Goal: Task Accomplishment & Management: Manage account settings

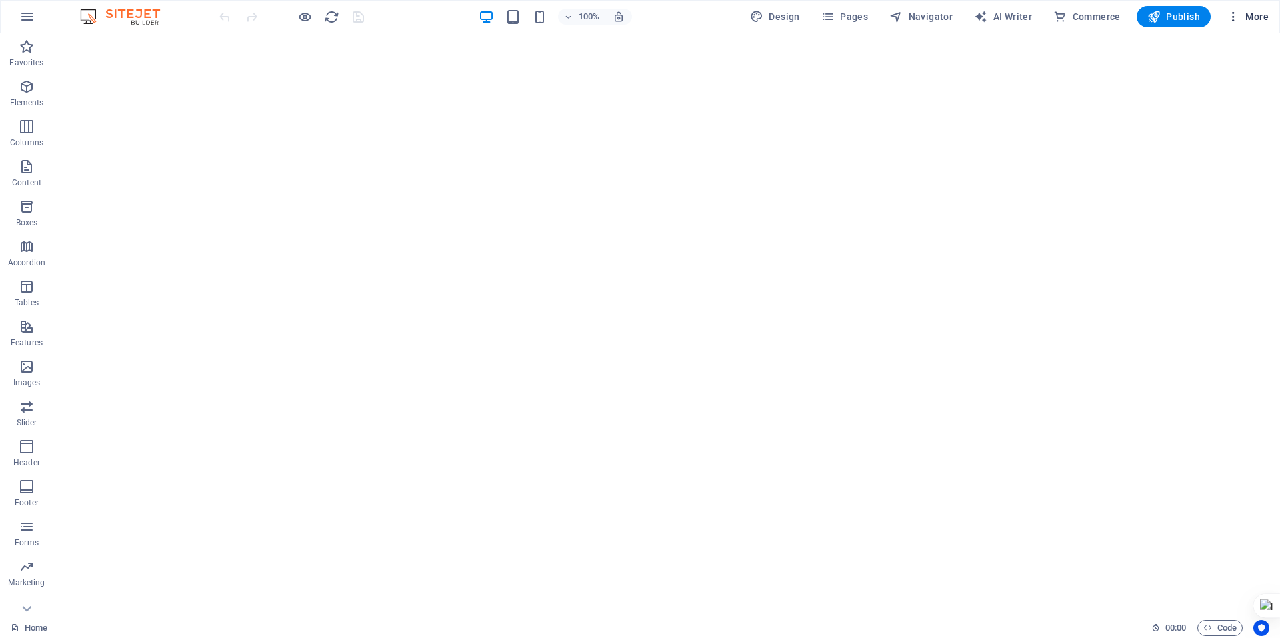
click at [1232, 24] on button "More" at bounding box center [1247, 16] width 53 height 21
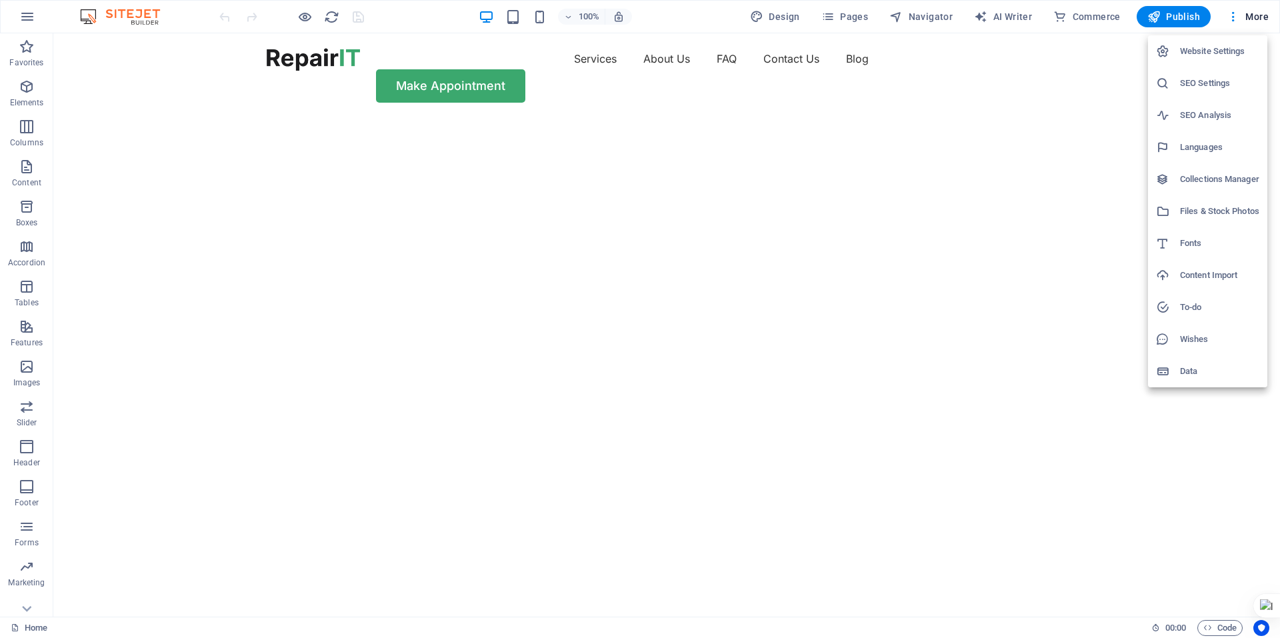
click at [29, 21] on div at bounding box center [640, 319] width 1280 height 638
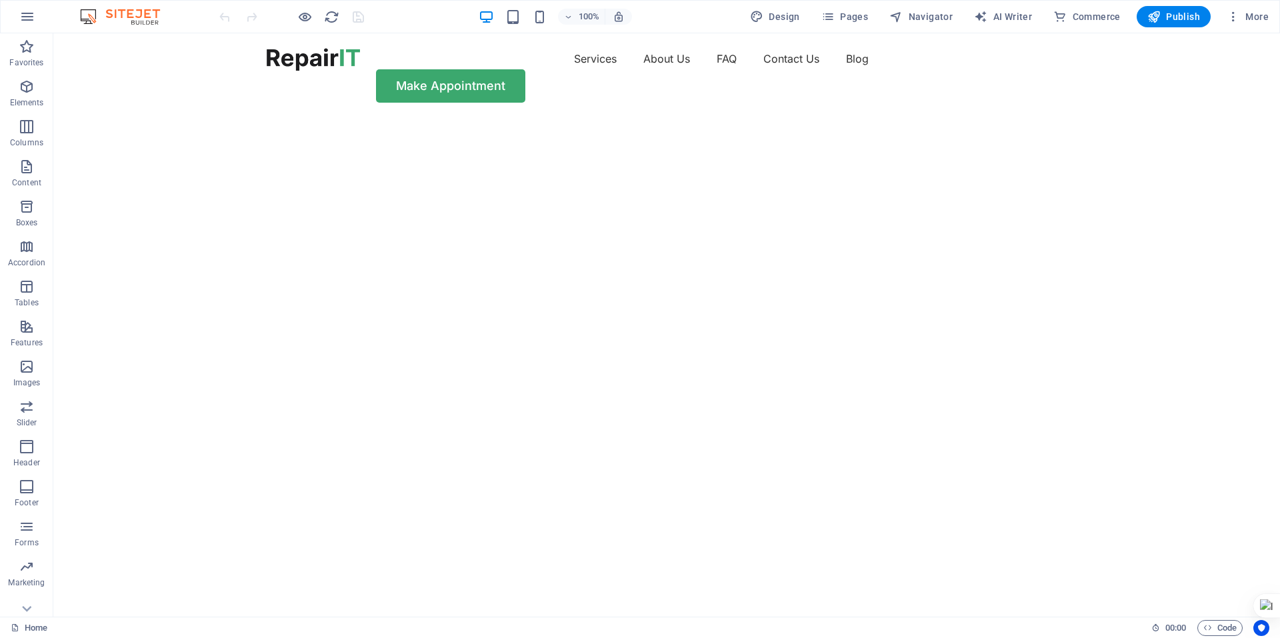
click at [29, 21] on icon "button" at bounding box center [27, 17] width 16 height 16
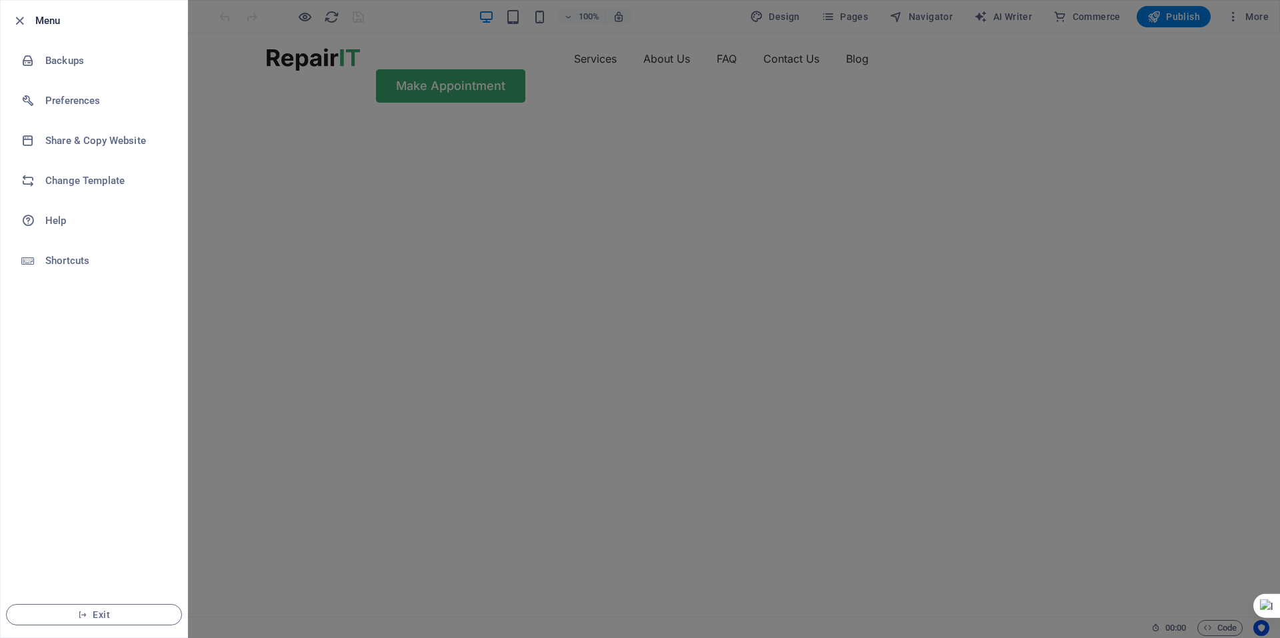
click at [261, 151] on div at bounding box center [640, 319] width 1280 height 638
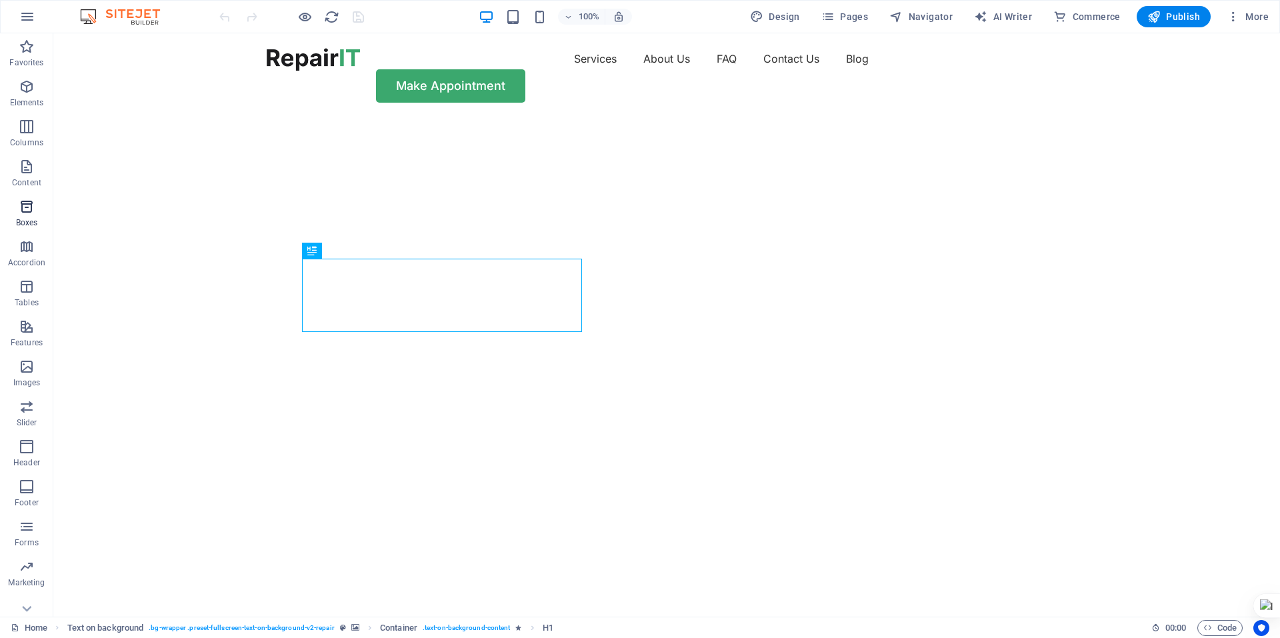
scroll to position [57, 0]
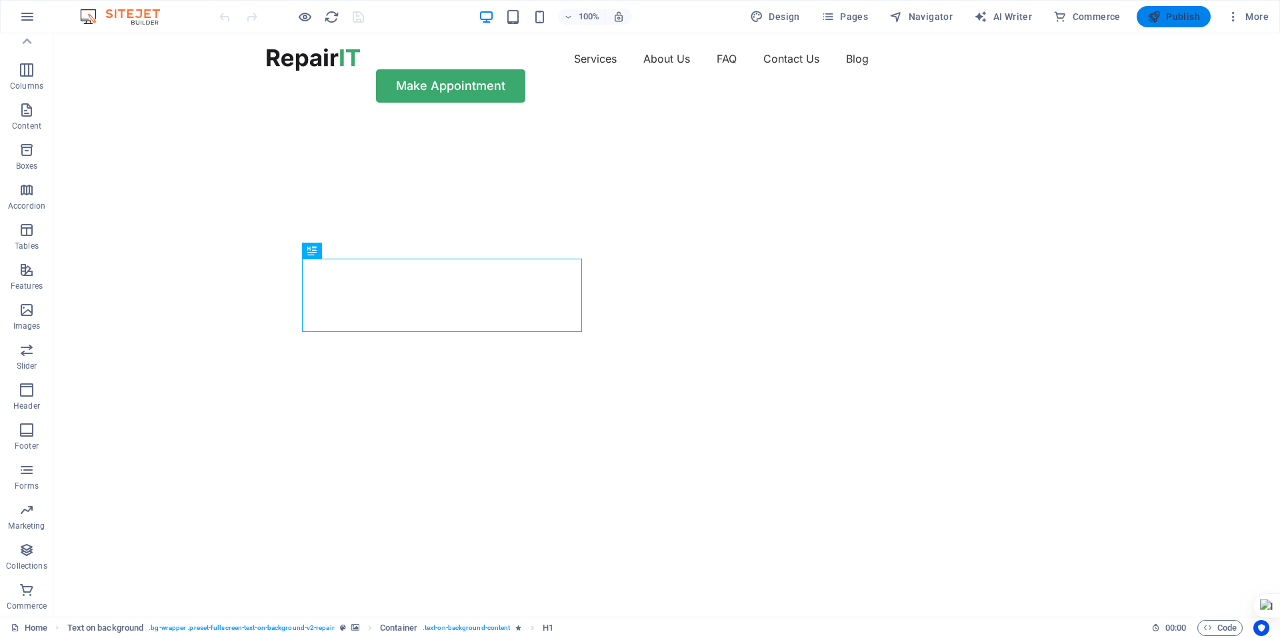
click at [1178, 18] on span "Publish" at bounding box center [1173, 16] width 53 height 13
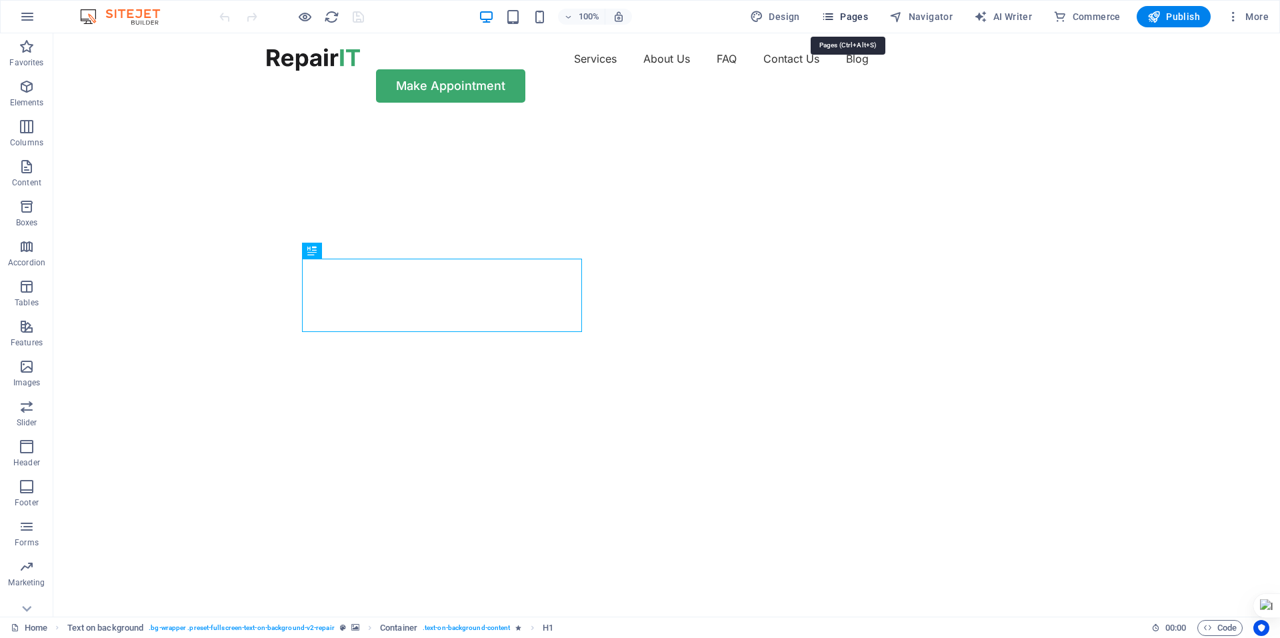
click at [842, 13] on span "Pages" at bounding box center [844, 16] width 47 height 13
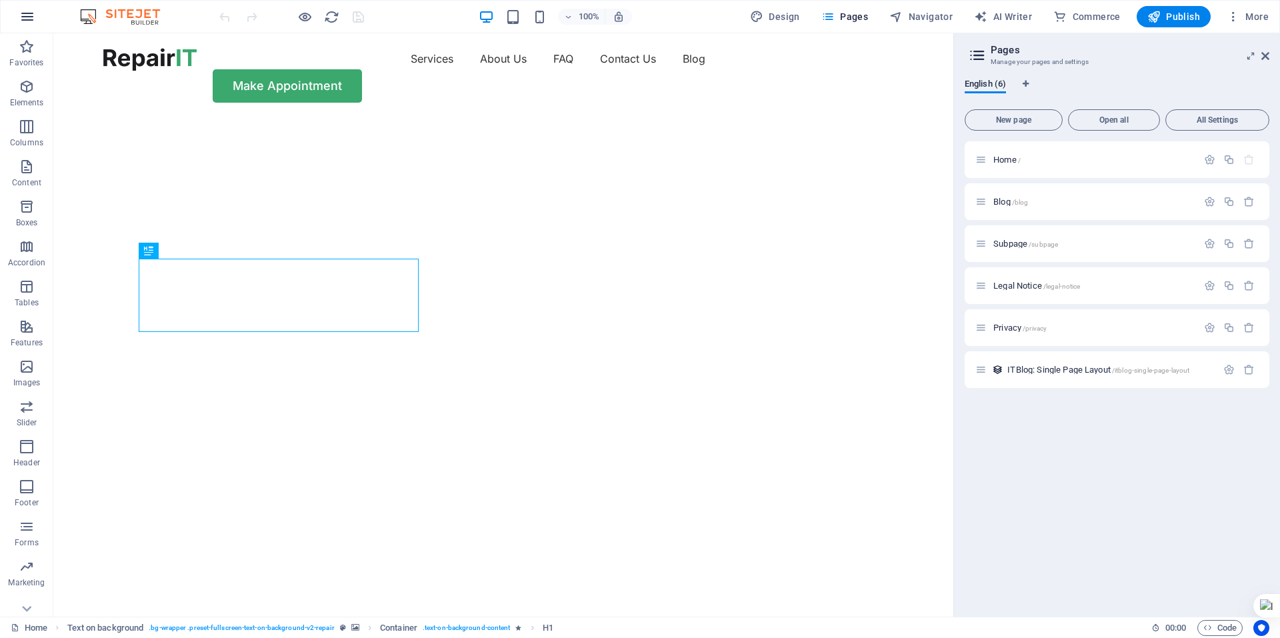
click at [24, 15] on icon "button" at bounding box center [27, 17] width 16 height 16
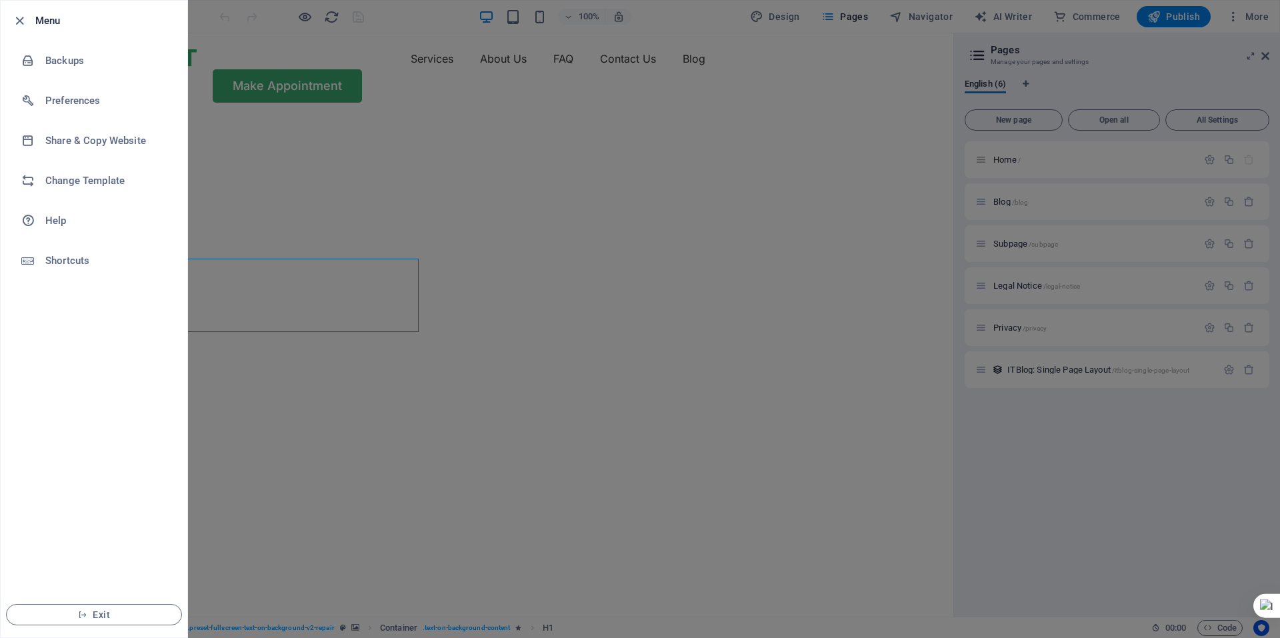
click at [1236, 20] on div at bounding box center [640, 319] width 1280 height 638
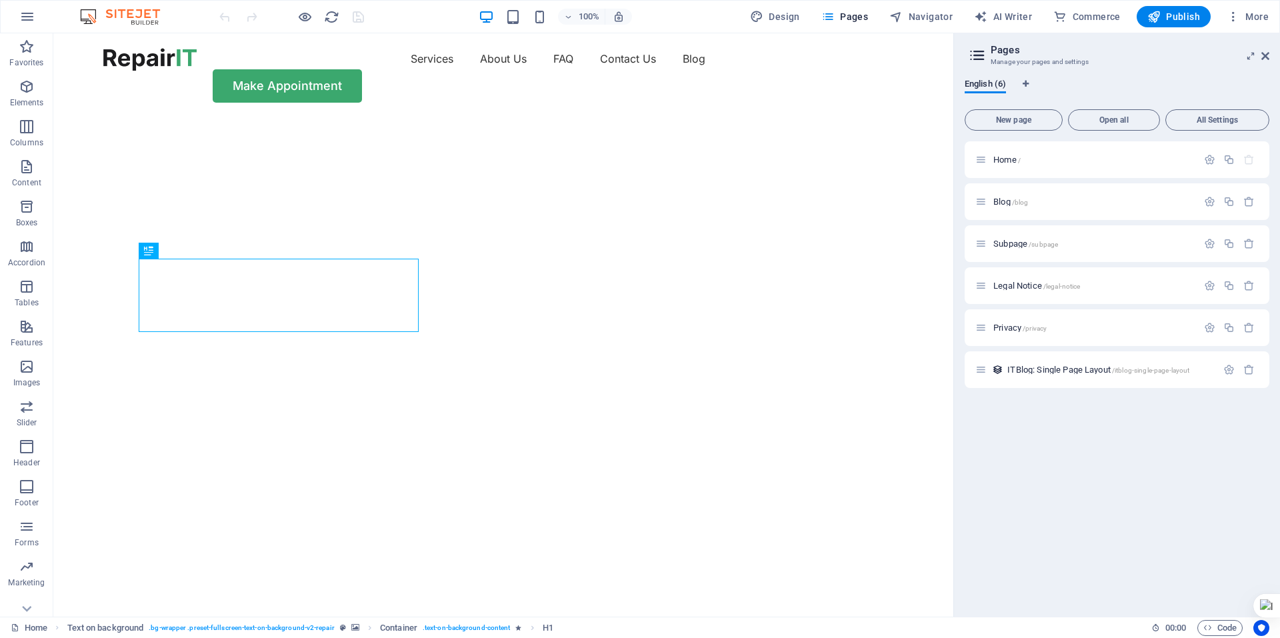
click at [1236, 20] on icon "button" at bounding box center [1232, 16] width 13 height 13
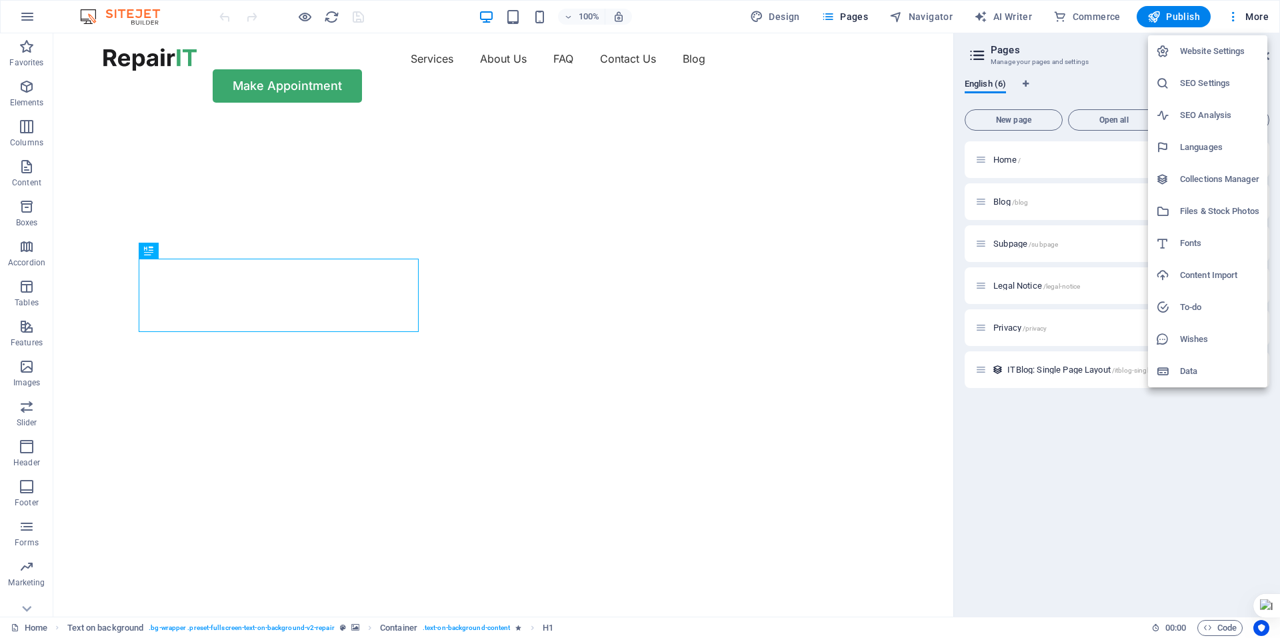
click at [1196, 50] on h6 "Website Settings" at bounding box center [1219, 51] width 79 height 16
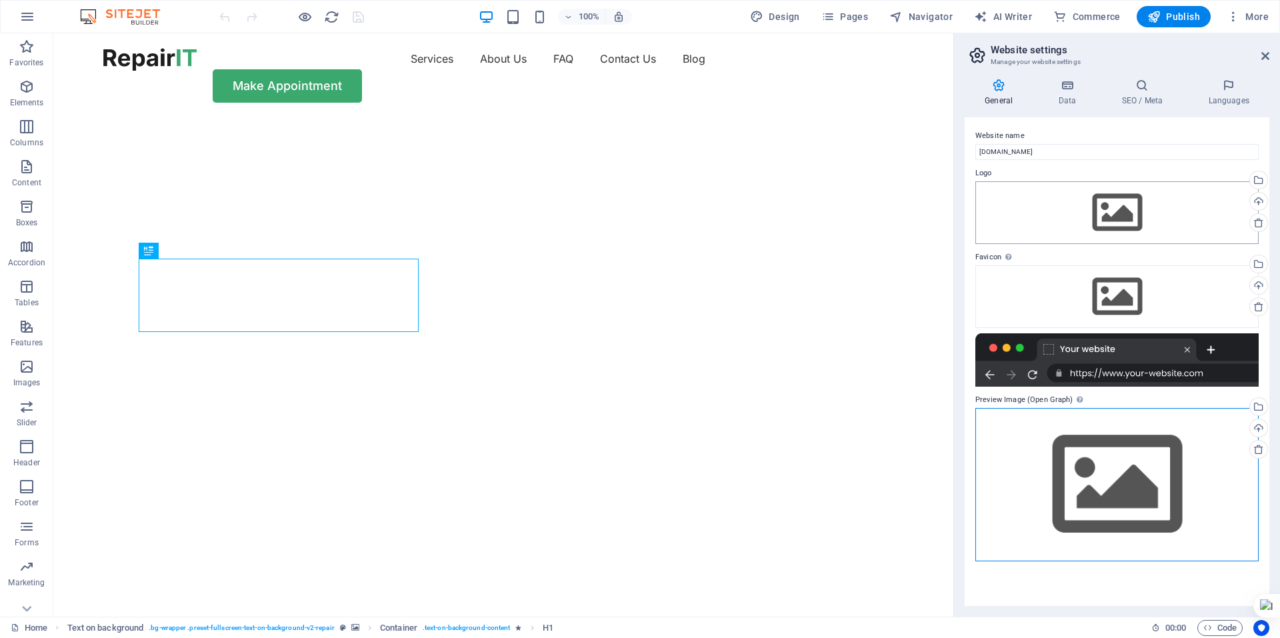
drag, startPoint x: 1066, startPoint y: 409, endPoint x: 1053, endPoint y: 187, distance: 222.3
click at [1053, 187] on div "Website name dynn.com.ng Logo Drag files here, click to choose files or select …" at bounding box center [1116, 361] width 305 height 489
click at [1125, 208] on div "Drag files here, click to choose files or select files from Files or our free s…" at bounding box center [1116, 212] width 283 height 63
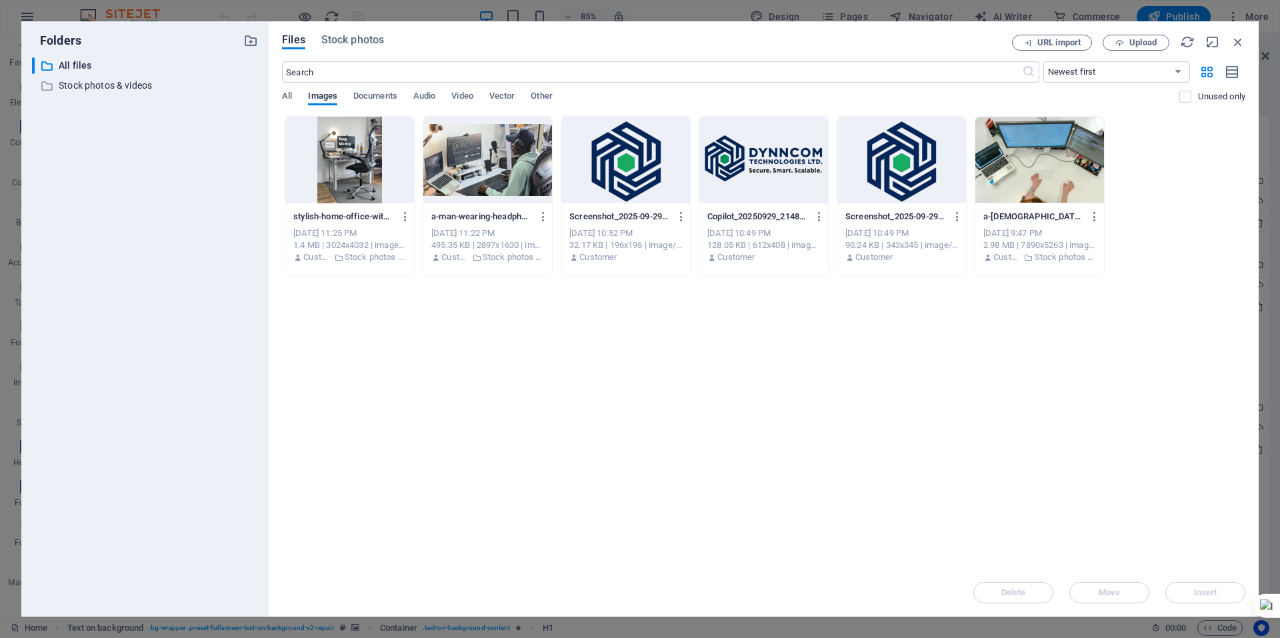
click at [618, 188] on div at bounding box center [625, 160] width 129 height 87
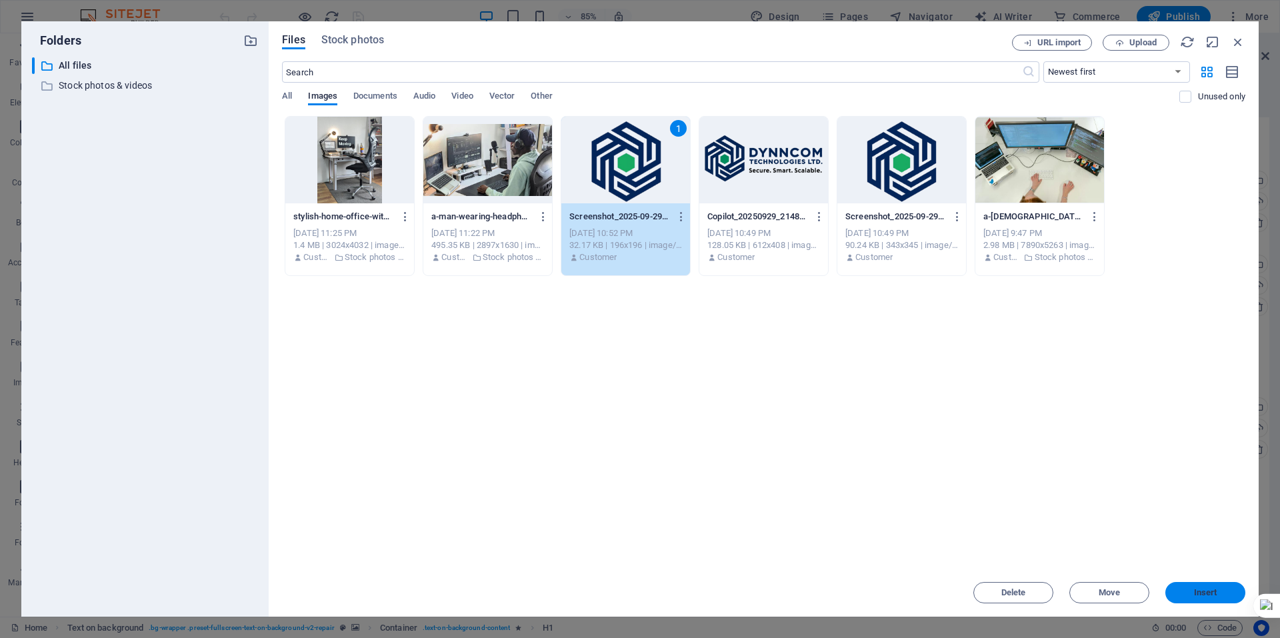
click at [1190, 594] on span "Insert" at bounding box center [1204, 592] width 69 height 8
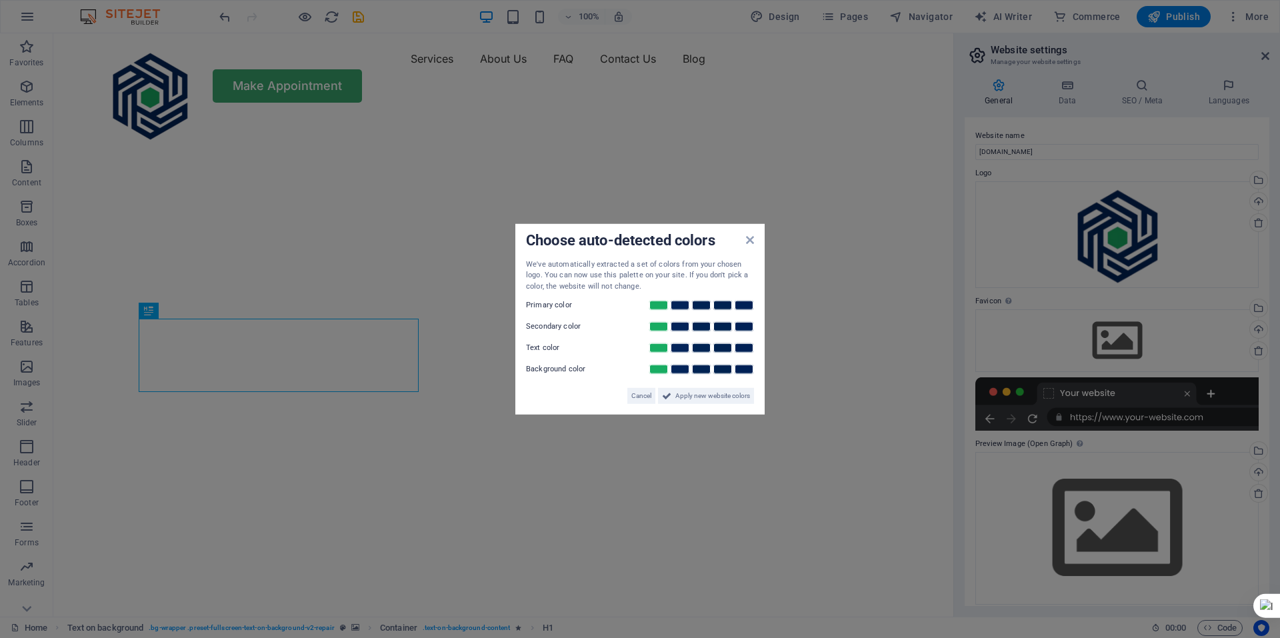
click at [1118, 342] on aside "Choose auto-detected colors We've automatically extracted a set of colors from …" at bounding box center [640, 319] width 1280 height 638
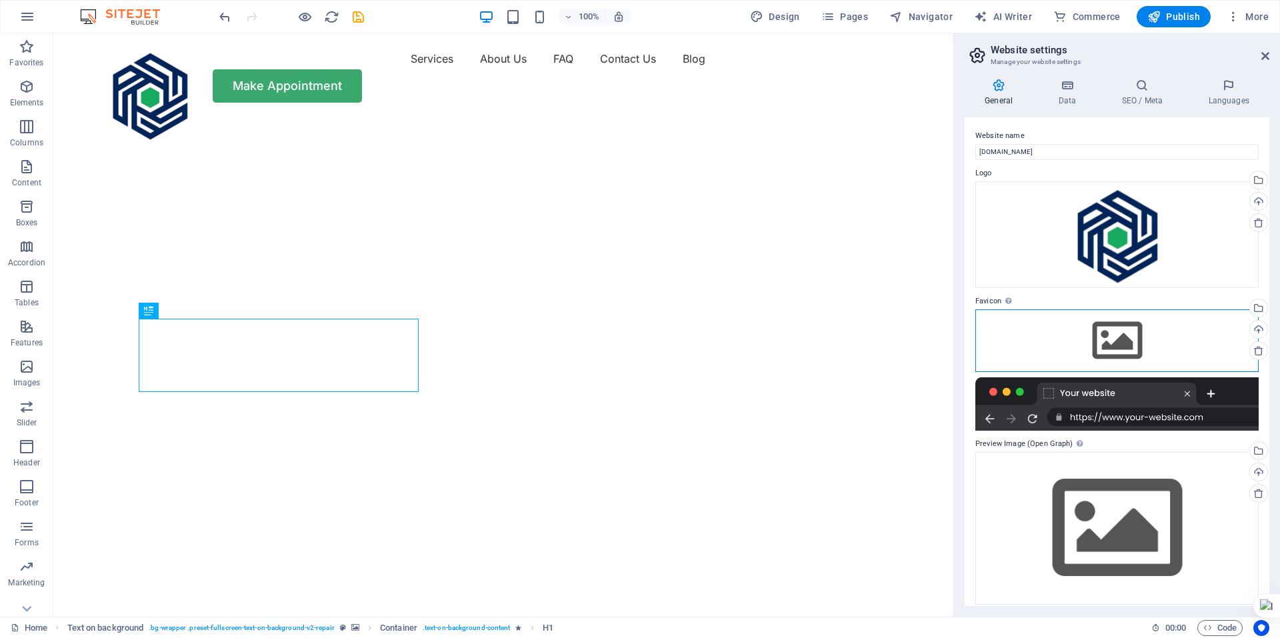
click at [1118, 342] on div "Drag files here, click to choose files or select files from Files or our free s…" at bounding box center [1116, 340] width 283 height 63
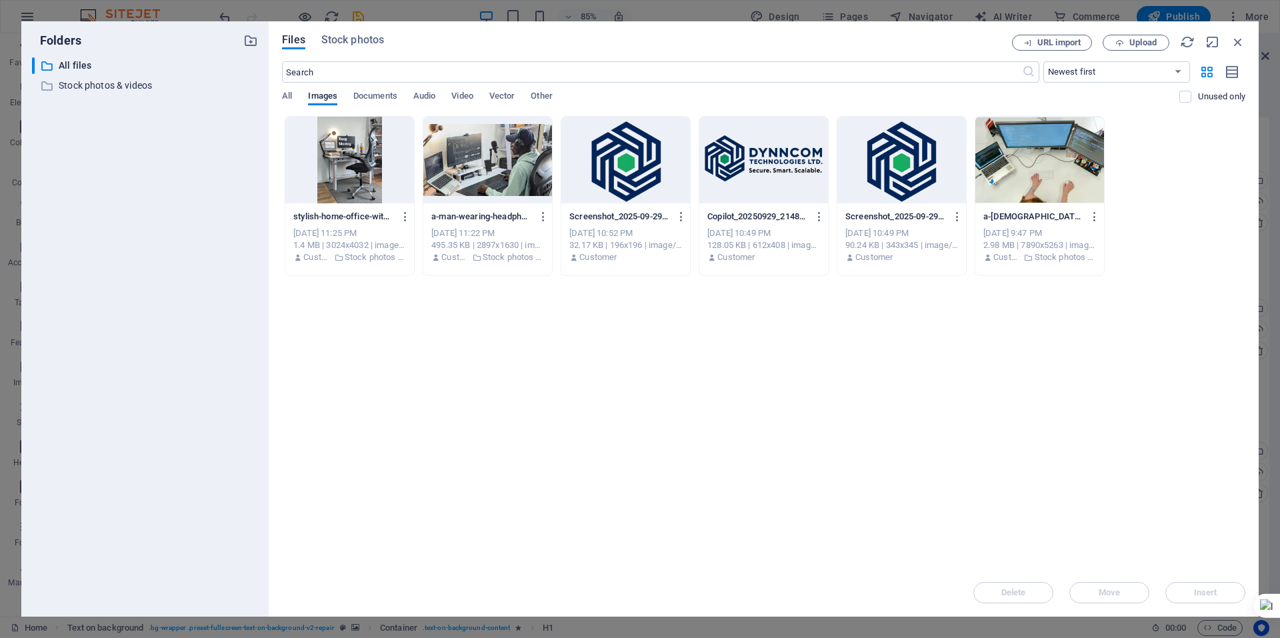
click at [612, 186] on div at bounding box center [625, 160] width 129 height 87
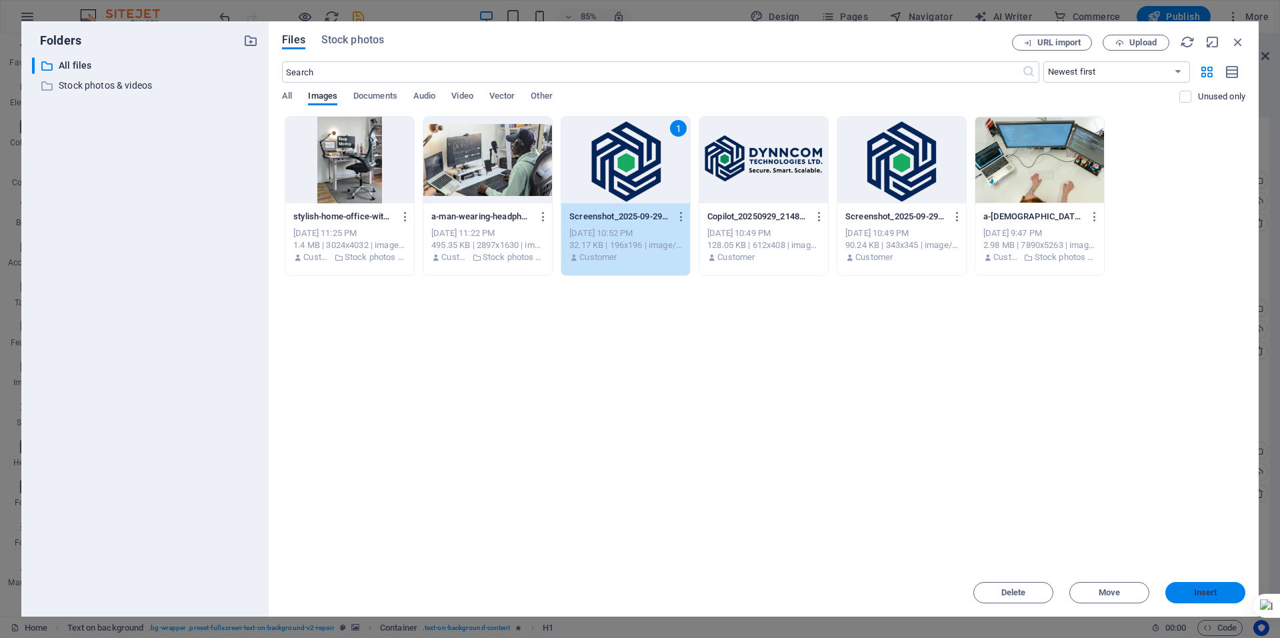
click at [1206, 590] on span "Insert" at bounding box center [1205, 592] width 23 height 8
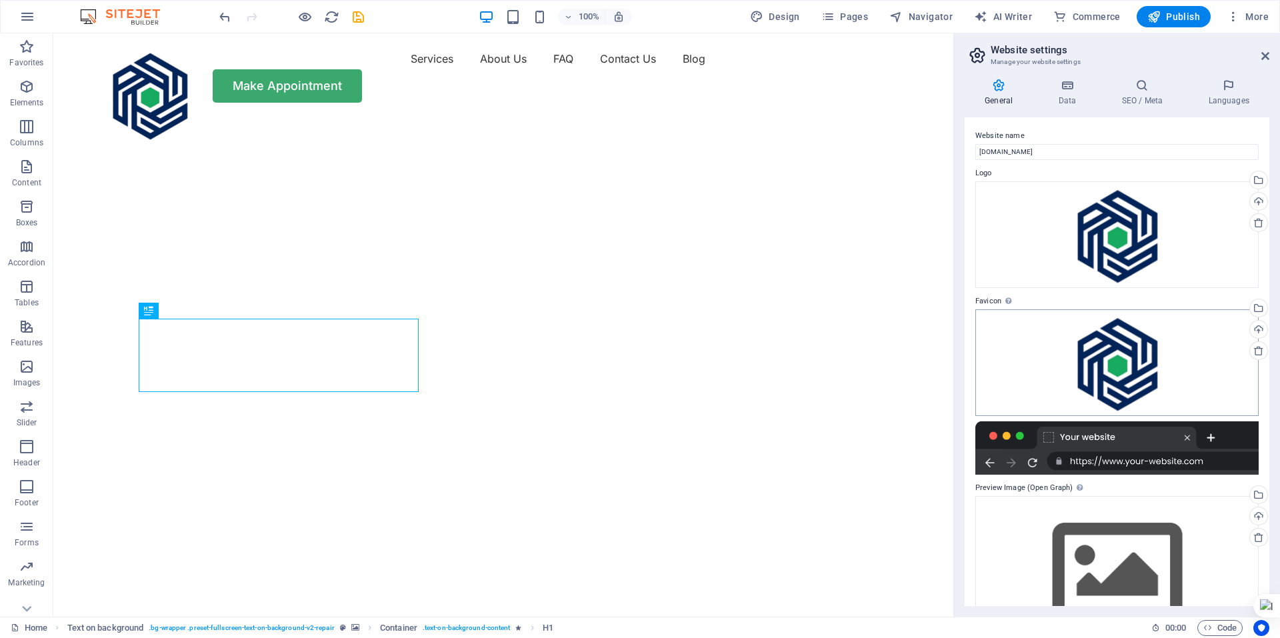
scroll to position [53, 0]
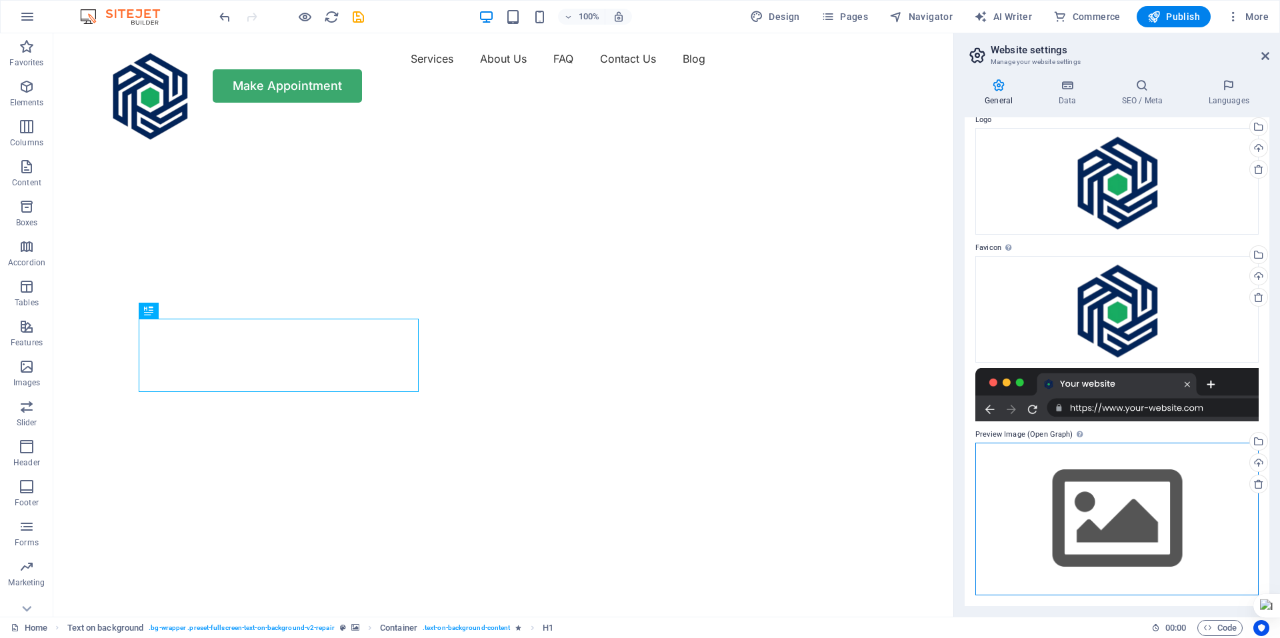
click at [1114, 492] on div "Drag files here, click to choose files or select files from Files or our free s…" at bounding box center [1116, 519] width 283 height 153
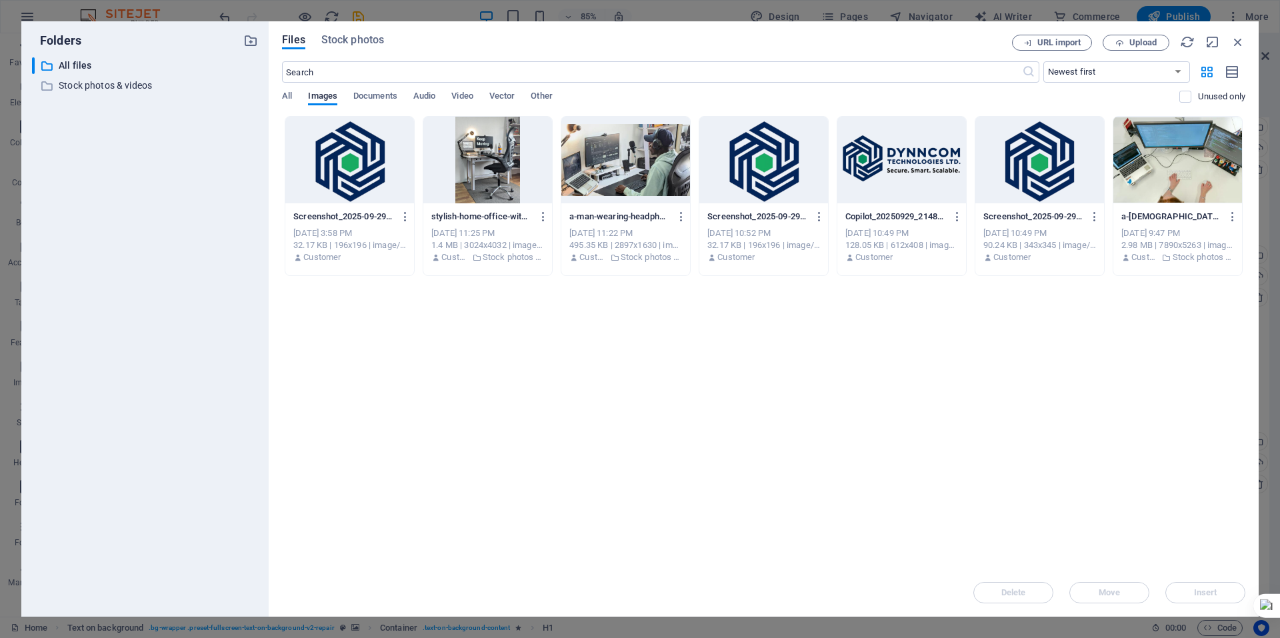
click at [762, 193] on div at bounding box center [763, 160] width 129 height 87
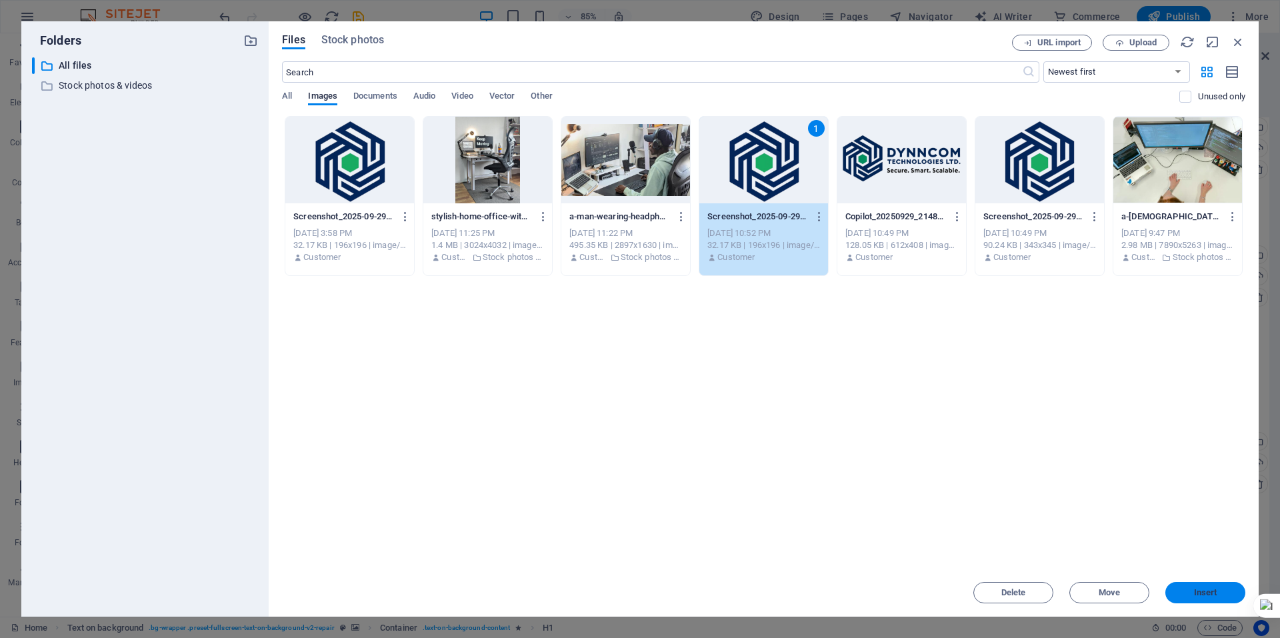
click at [1194, 592] on span "Insert" at bounding box center [1205, 592] width 23 height 8
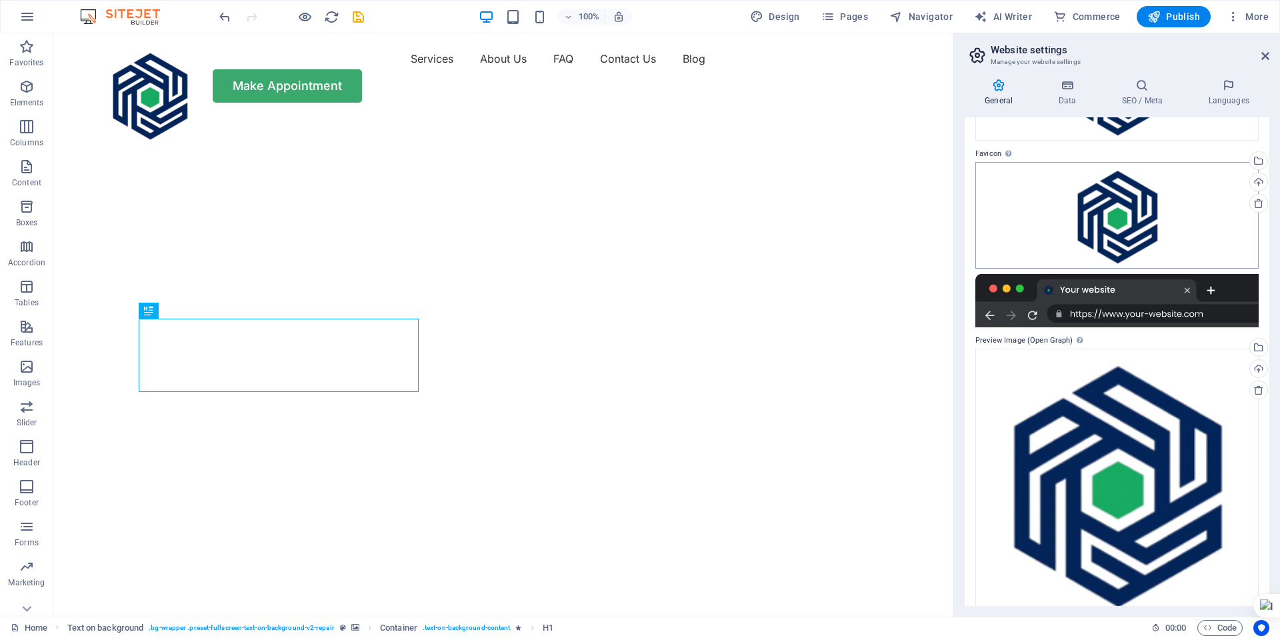
scroll to position [0, 0]
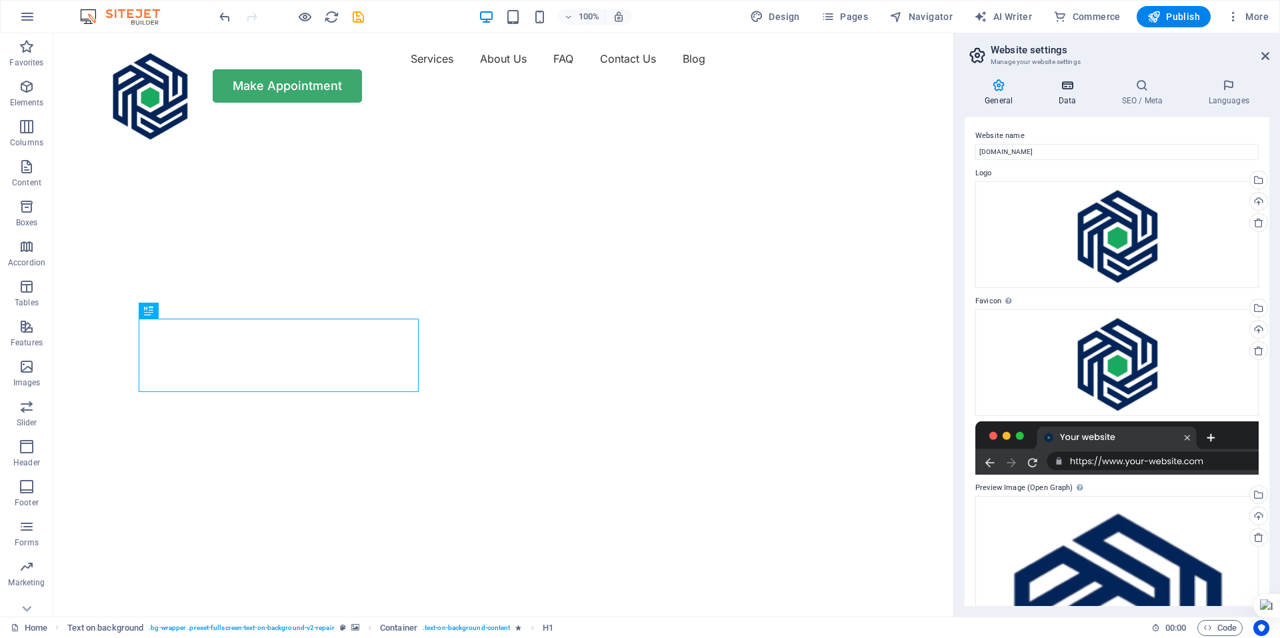
click at [1070, 93] on h4 "Data" at bounding box center [1069, 93] width 63 height 28
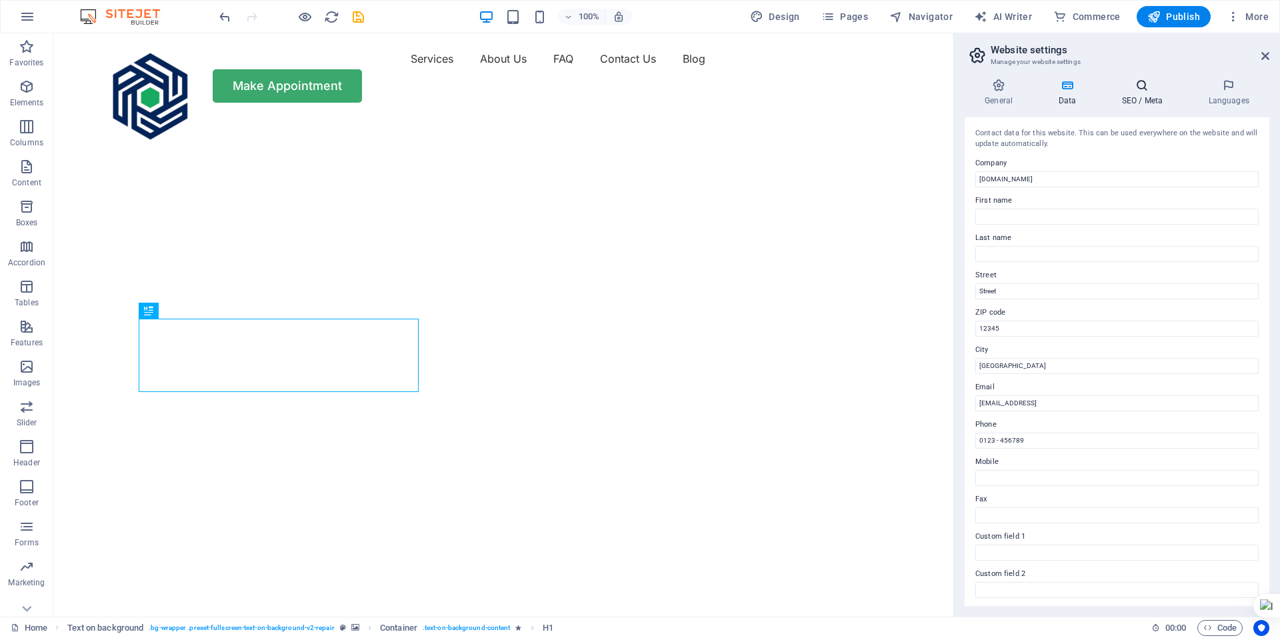
click at [1134, 97] on h4 "SEO / Meta" at bounding box center [1144, 93] width 87 height 28
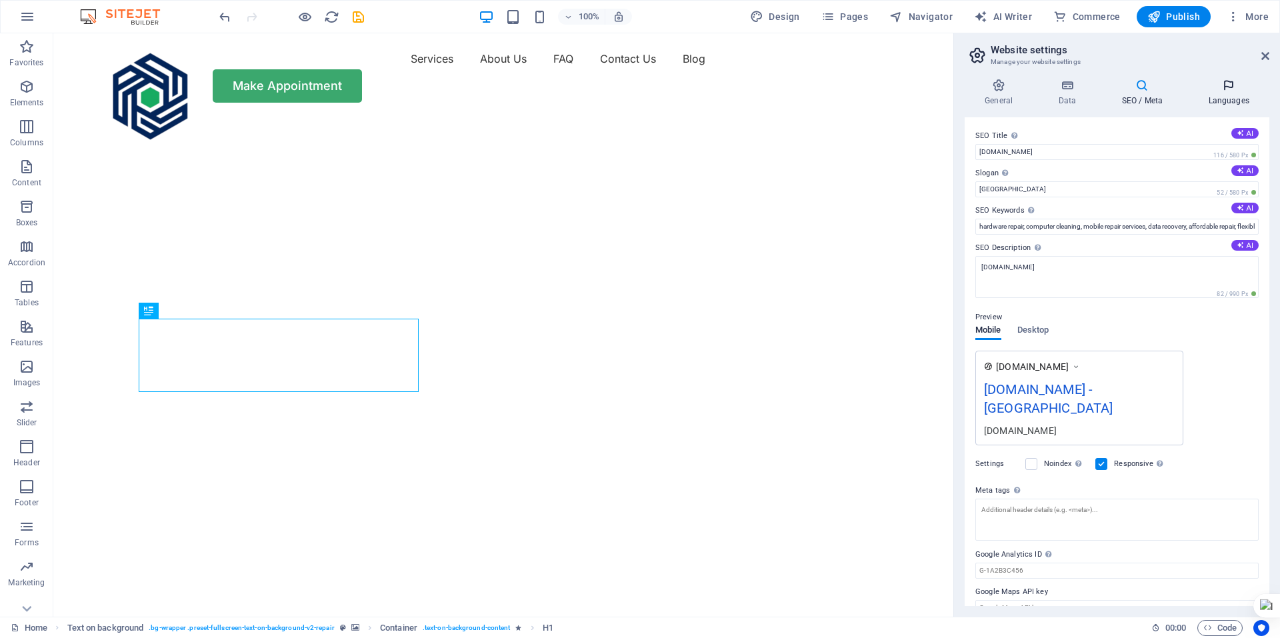
click at [1222, 88] on icon at bounding box center [1228, 85] width 81 height 13
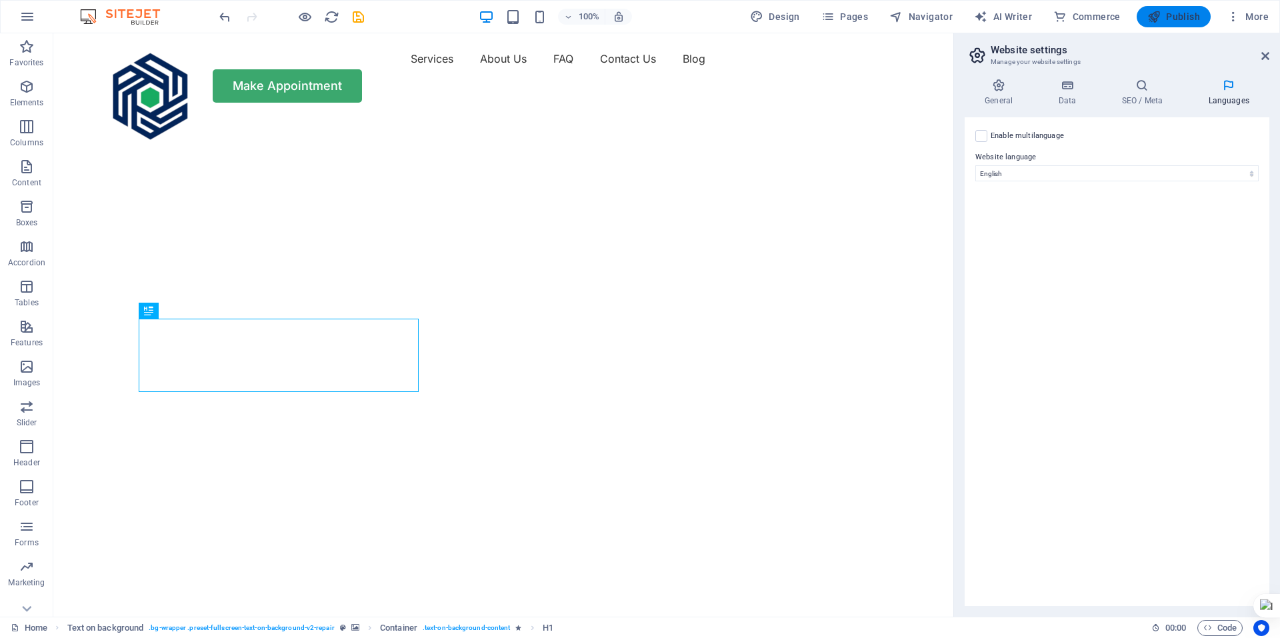
click at [1181, 12] on span "Publish" at bounding box center [1173, 16] width 53 height 13
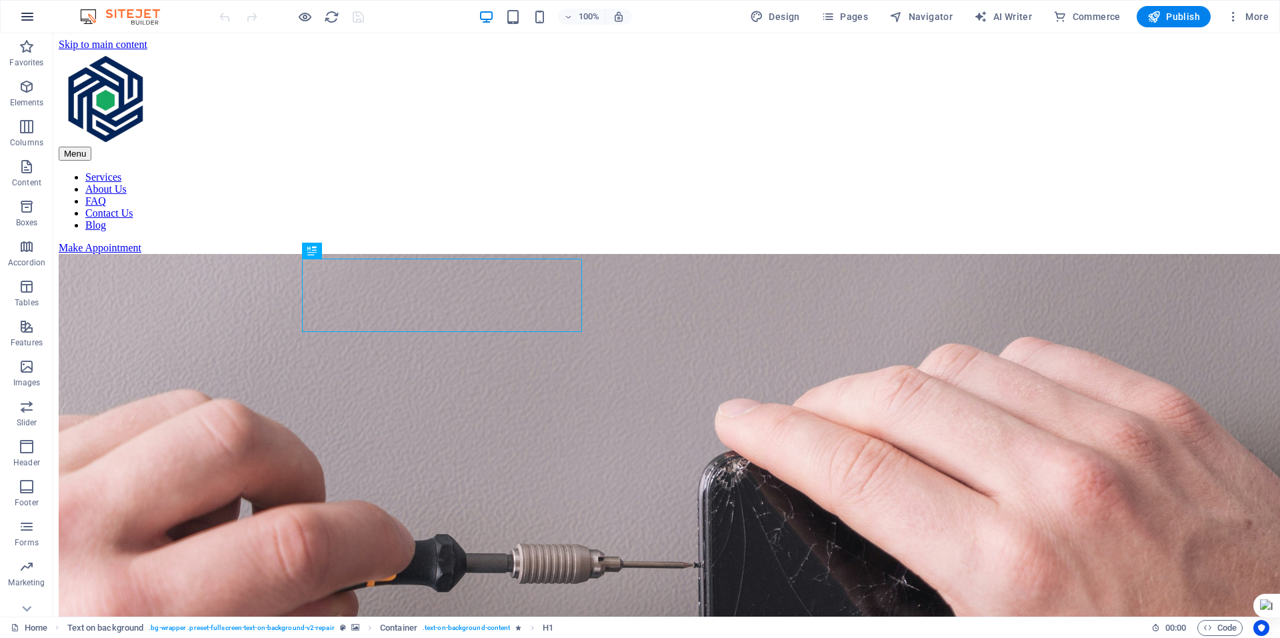
click at [27, 17] on icon "button" at bounding box center [27, 17] width 16 height 16
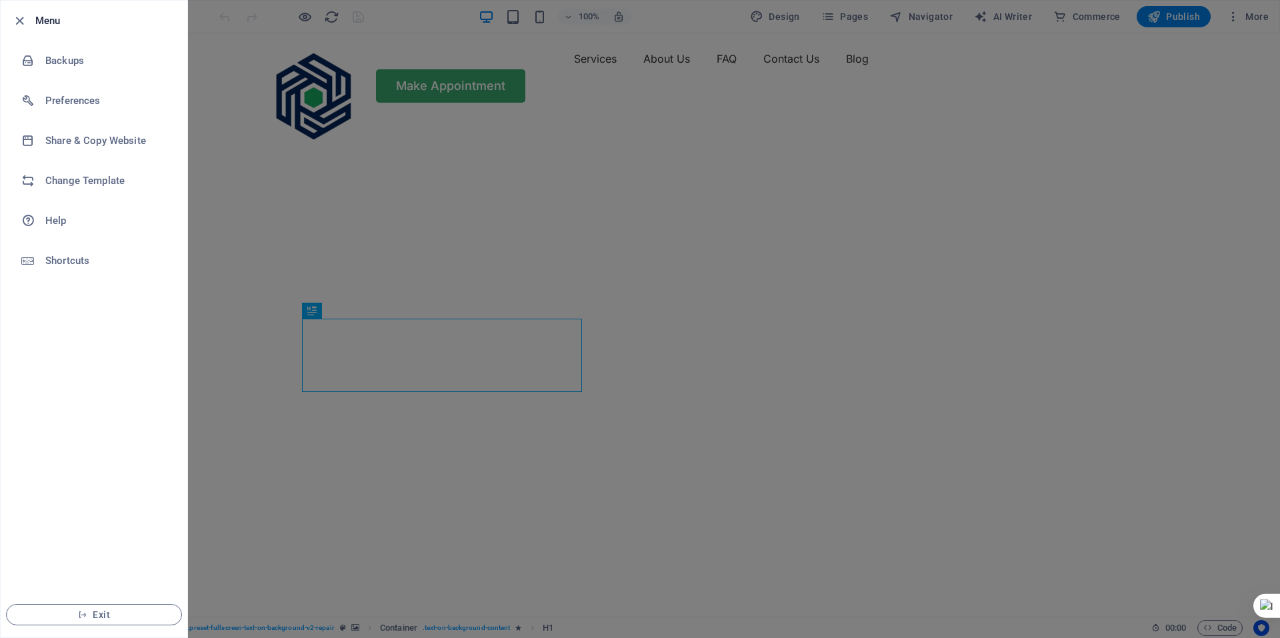
click at [1246, 15] on div at bounding box center [640, 319] width 1280 height 638
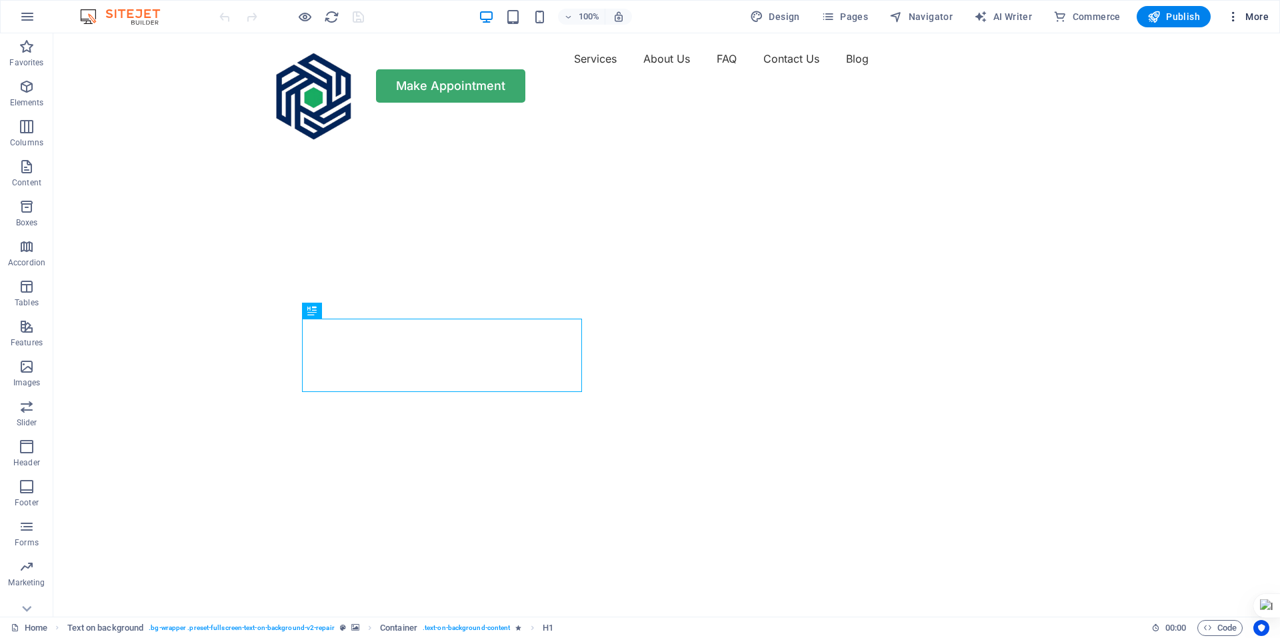
click at [1234, 19] on icon "button" at bounding box center [1232, 16] width 13 height 13
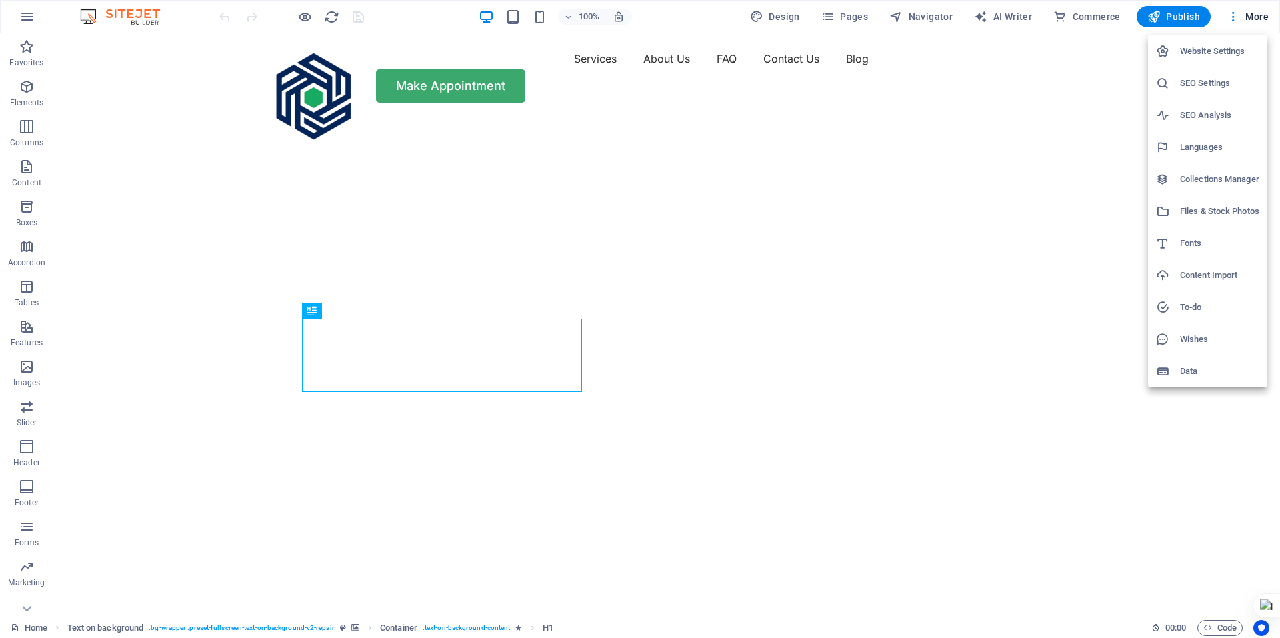
click at [307, 19] on div at bounding box center [640, 319] width 1280 height 638
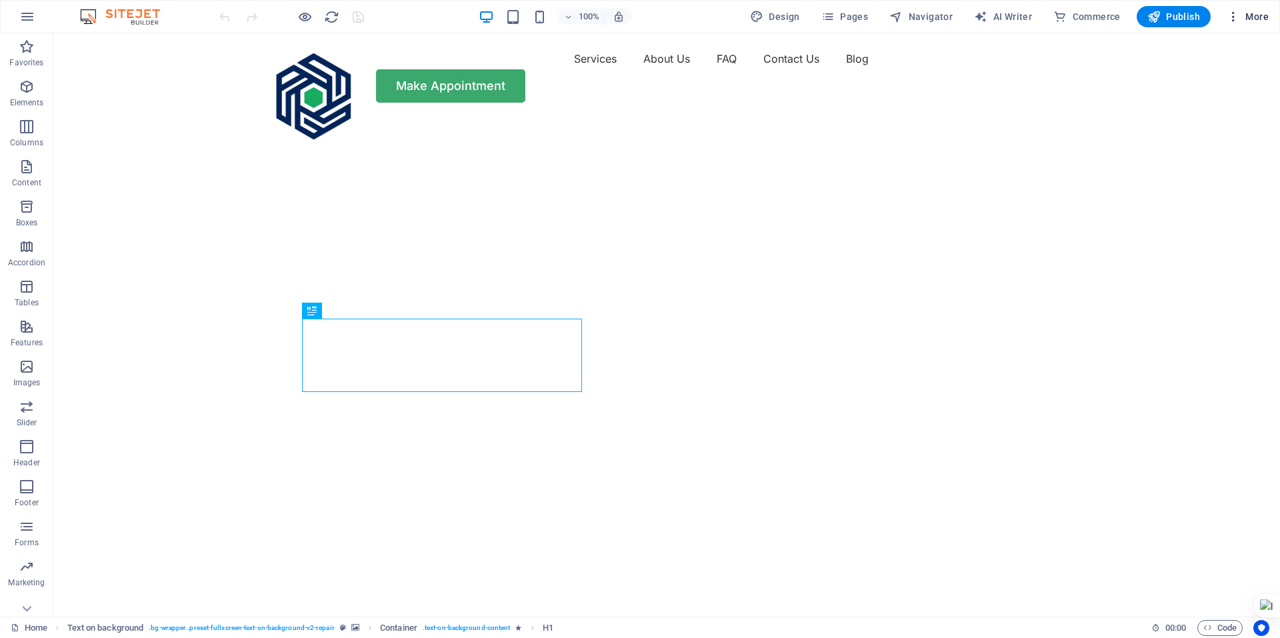
click at [1232, 17] on icon "button" at bounding box center [1232, 16] width 13 height 13
